Goal: Task Accomplishment & Management: Use online tool/utility

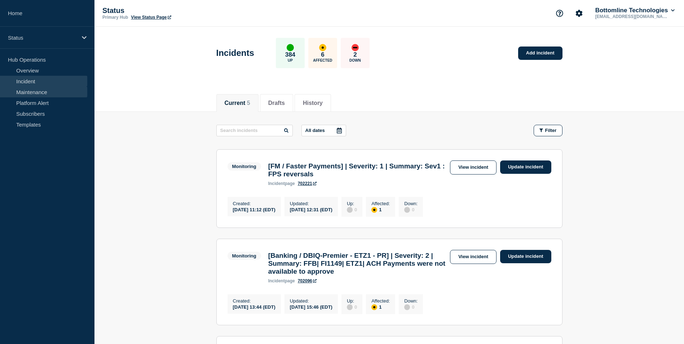
click at [69, 92] on link "Maintenance" at bounding box center [43, 92] width 87 height 11
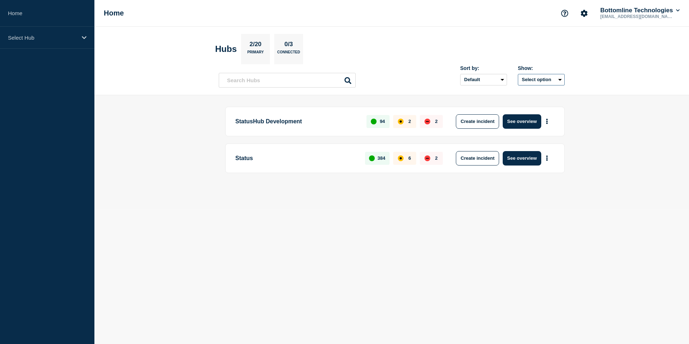
click at [560, 83] on button "Select option" at bounding box center [541, 80] width 47 height 12
click at [621, 85] on header "Hubs 2/20 Primary 0/3 Connected Sort by: Default Last added Last updated Most a…" at bounding box center [391, 61] width 595 height 69
click at [503, 80] on select "Default Last added Last updated Most active A-Z" at bounding box center [484, 80] width 47 height 12
click at [606, 78] on header "Hubs 2/20 Primary 0/3 Connected Sort by: Default Last added Last updated Most a…" at bounding box center [391, 61] width 595 height 69
click at [81, 41] on div "Select Hub" at bounding box center [47, 38] width 94 height 22
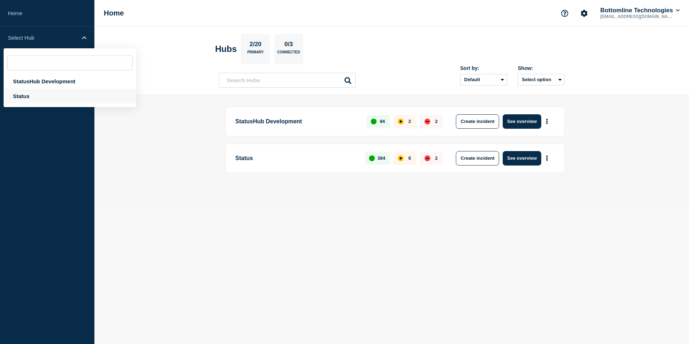
click at [62, 97] on div "Status" at bounding box center [70, 96] width 133 height 15
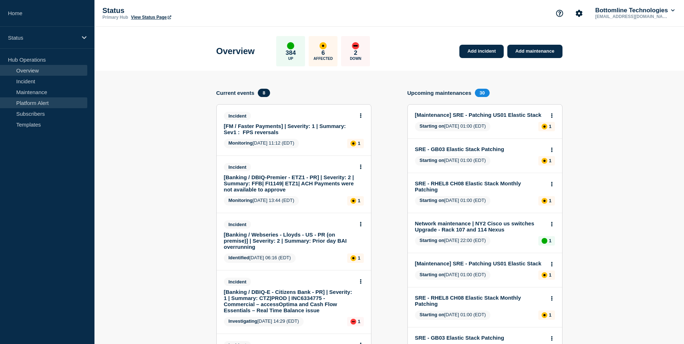
click at [51, 100] on link "Platform Alert" at bounding box center [43, 102] width 87 height 11
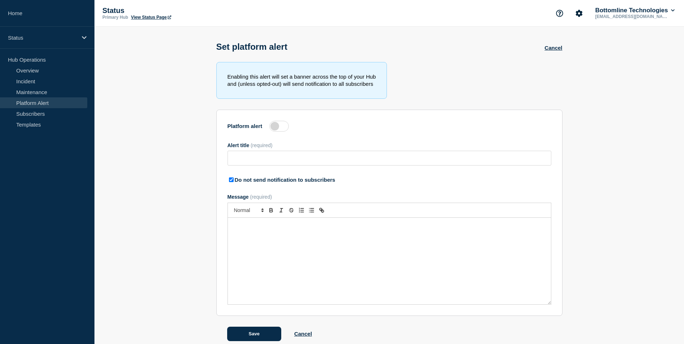
type input "Service Impact Update: (WT-56156) Grafana Dashboard Data Loss and Recovery Effo…"
checkbox input "true"
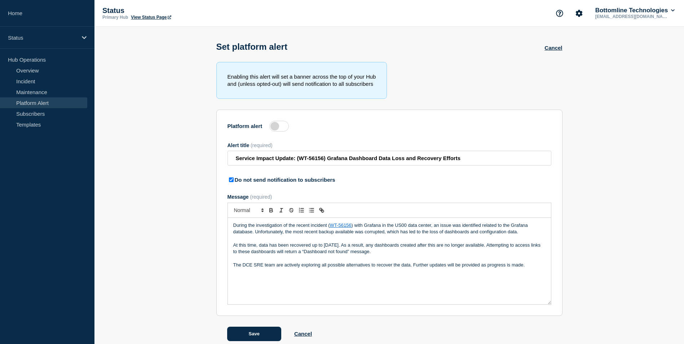
scroll to position [10, 0]
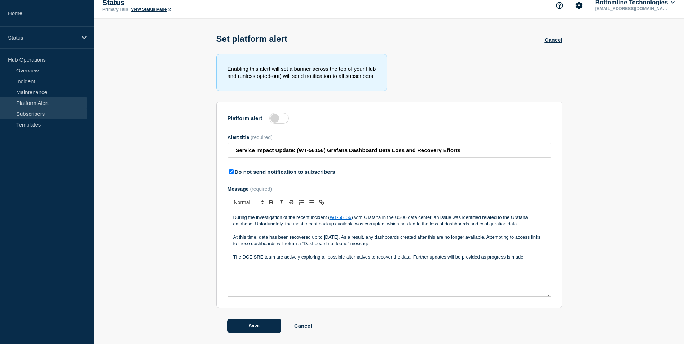
click at [63, 113] on link "Subscribers" at bounding box center [43, 113] width 87 height 11
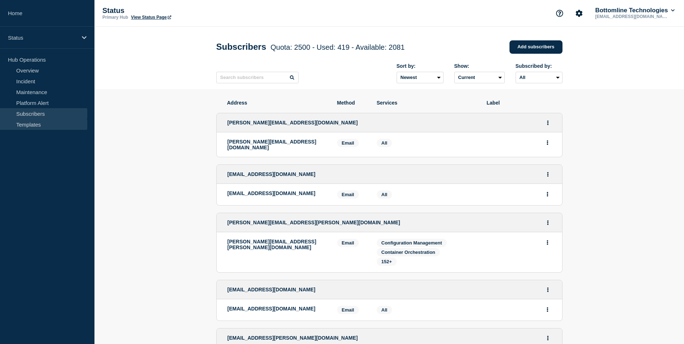
click at [56, 127] on link "Templates" at bounding box center [43, 124] width 87 height 11
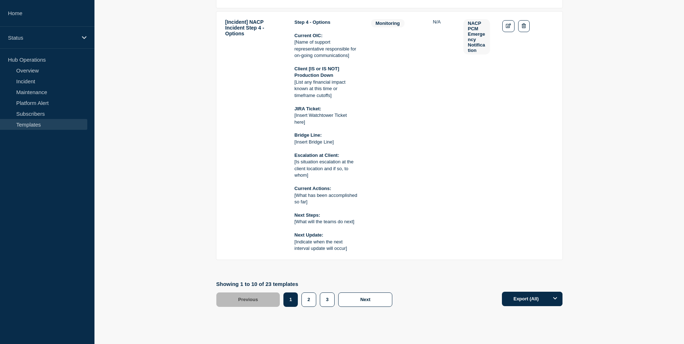
scroll to position [1725, 0]
click at [310, 300] on button "2" at bounding box center [308, 300] width 15 height 14
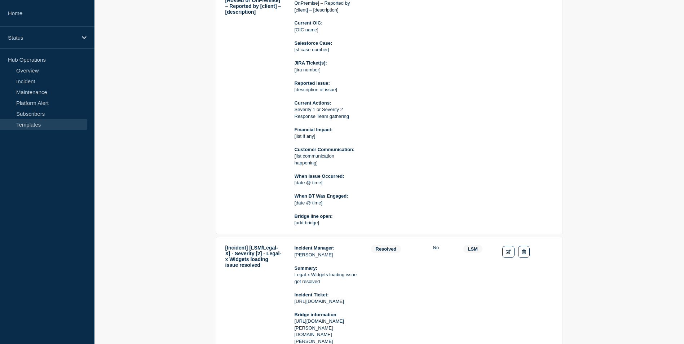
scroll to position [2434, 0]
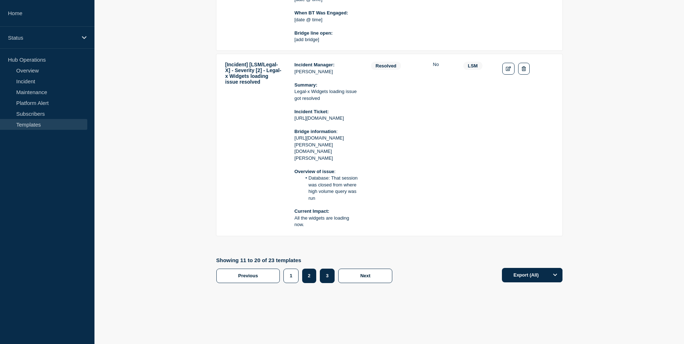
click at [325, 273] on button "3" at bounding box center [327, 276] width 15 height 14
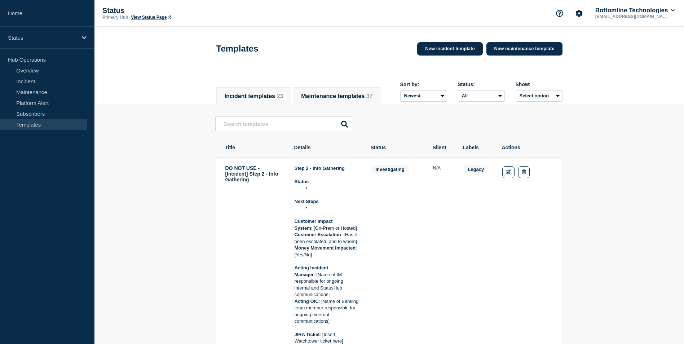
click at [316, 93] on button "Maintenance templates 37" at bounding box center [336, 96] width 71 height 6
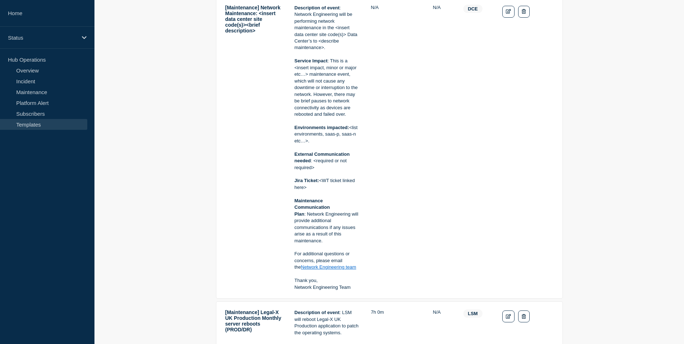
scroll to position [1358, 0]
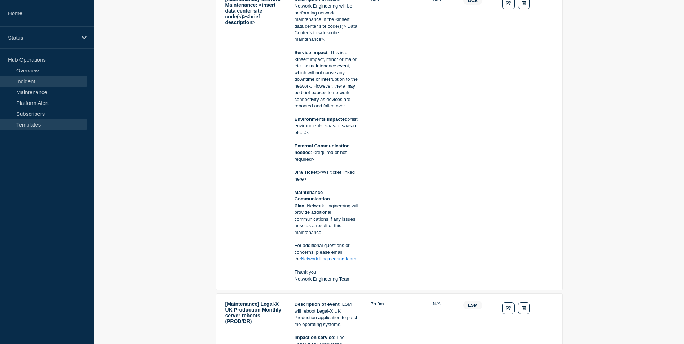
click at [56, 84] on link "Incident" at bounding box center [43, 81] width 87 height 11
